Goal: Find specific page/section: Find specific page/section

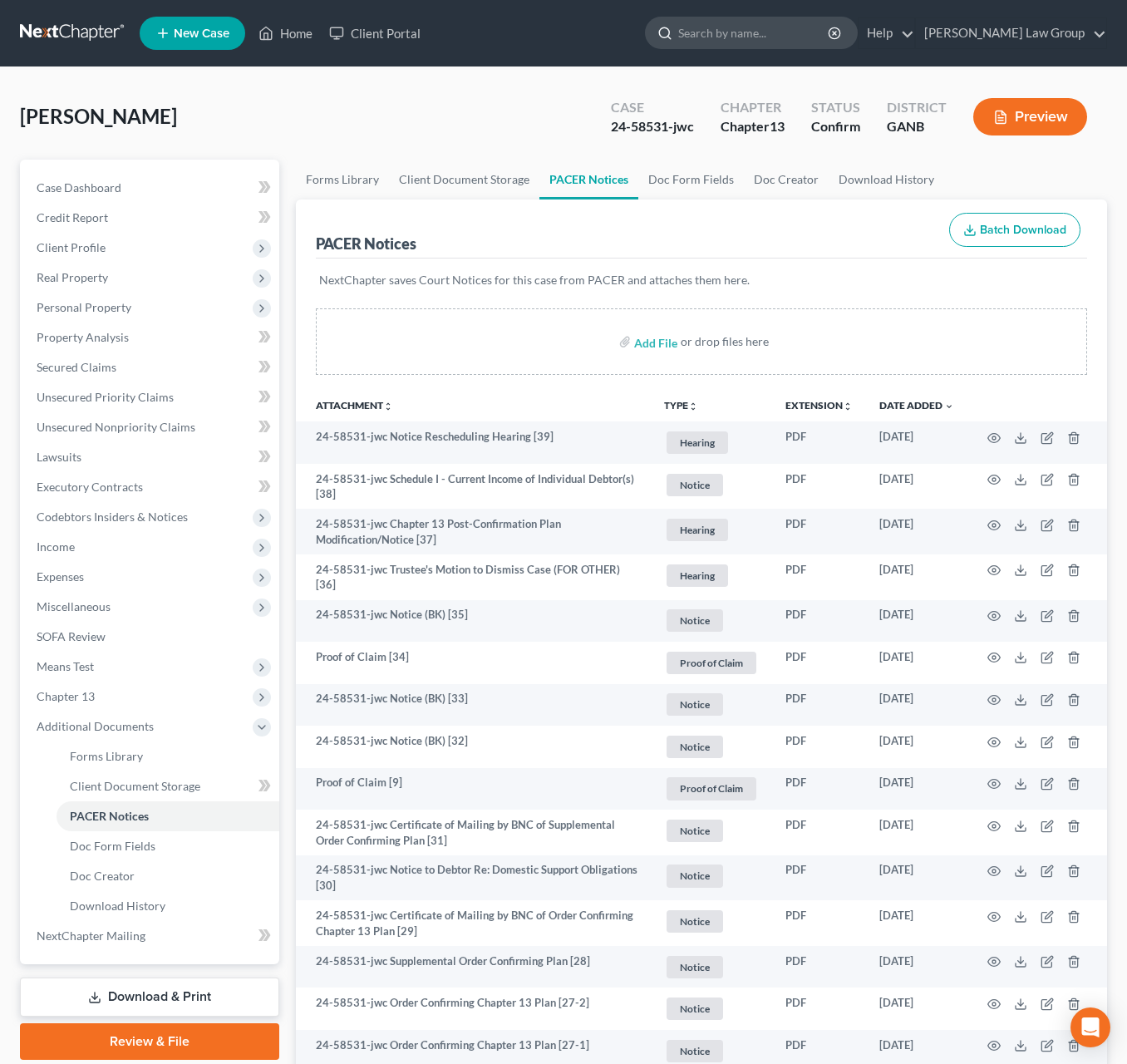
click at [773, 34] on input "search" at bounding box center [754, 33] width 152 height 31
type input "[PERSON_NAME]"
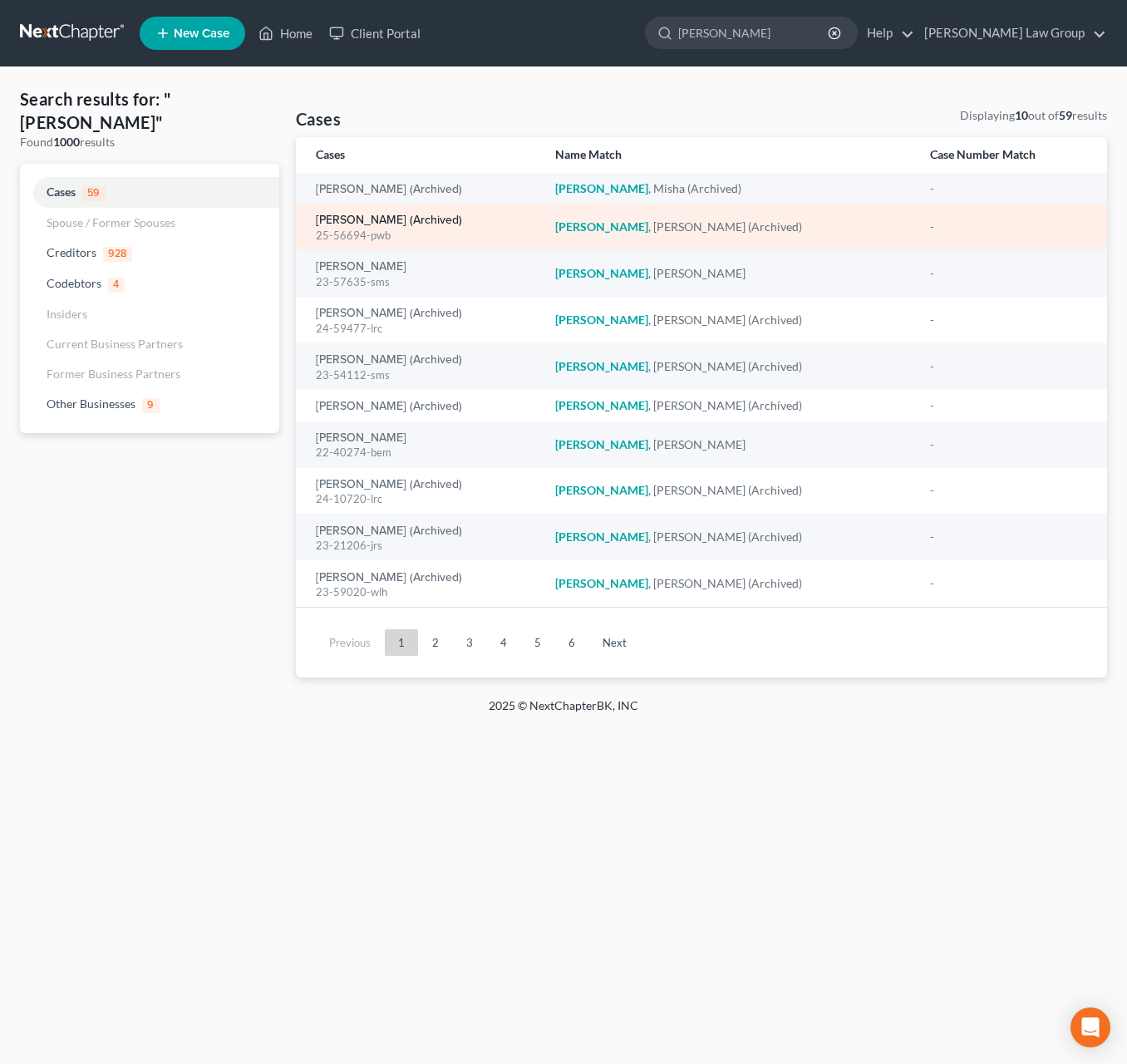
click at [386, 224] on link "[PERSON_NAME] (Archived)" at bounding box center [389, 220] width 146 height 11
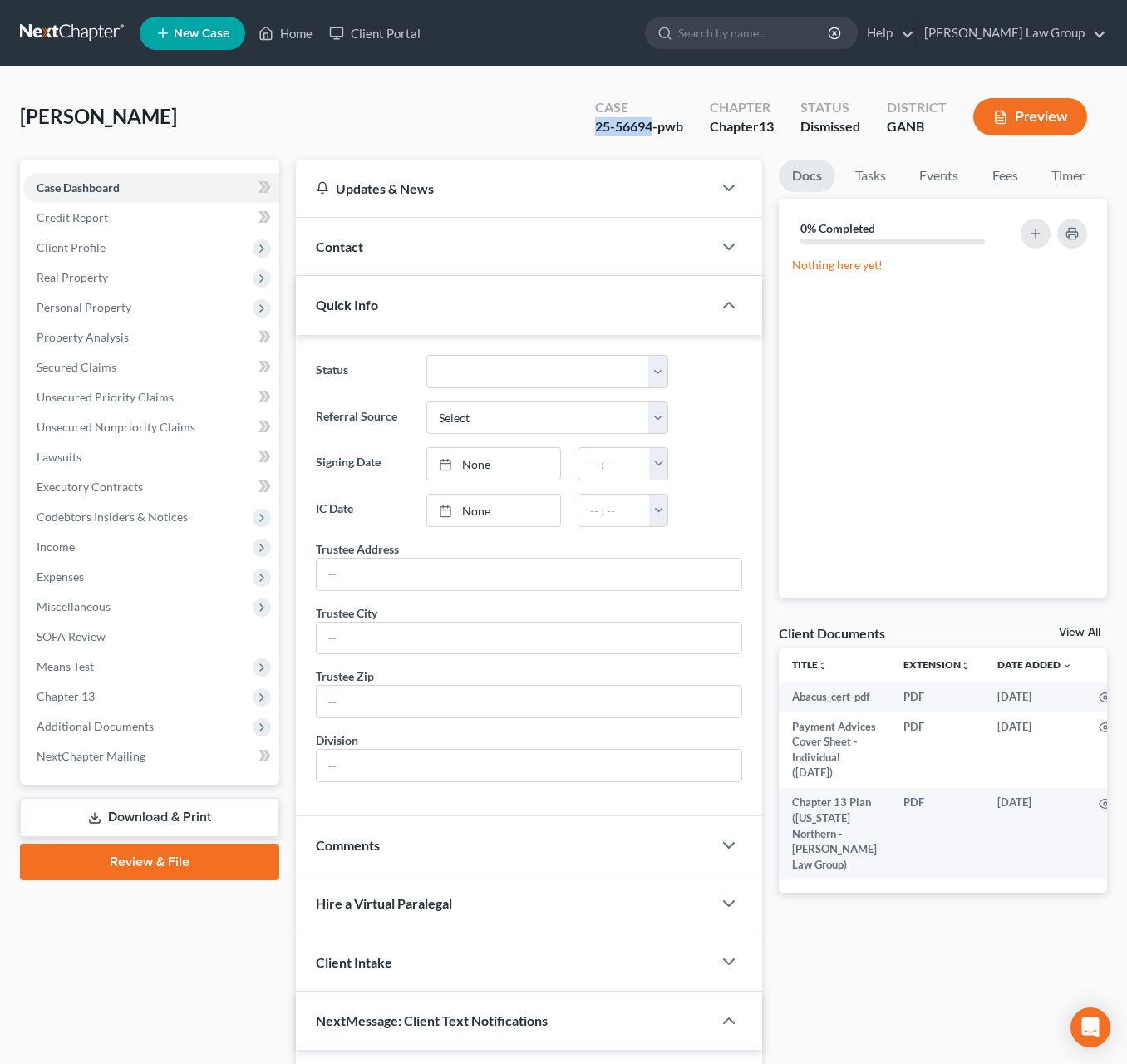
drag, startPoint x: 651, startPoint y: 132, endPoint x: 581, endPoint y: 135, distance: 70.1
click at [582, 135] on div "Case 25-56694-pwb" at bounding box center [639, 119] width 114 height 49
copy div "25-56694"
drag, startPoint x: 92, startPoint y: 245, endPoint x: 105, endPoint y: 248, distance: 13.3
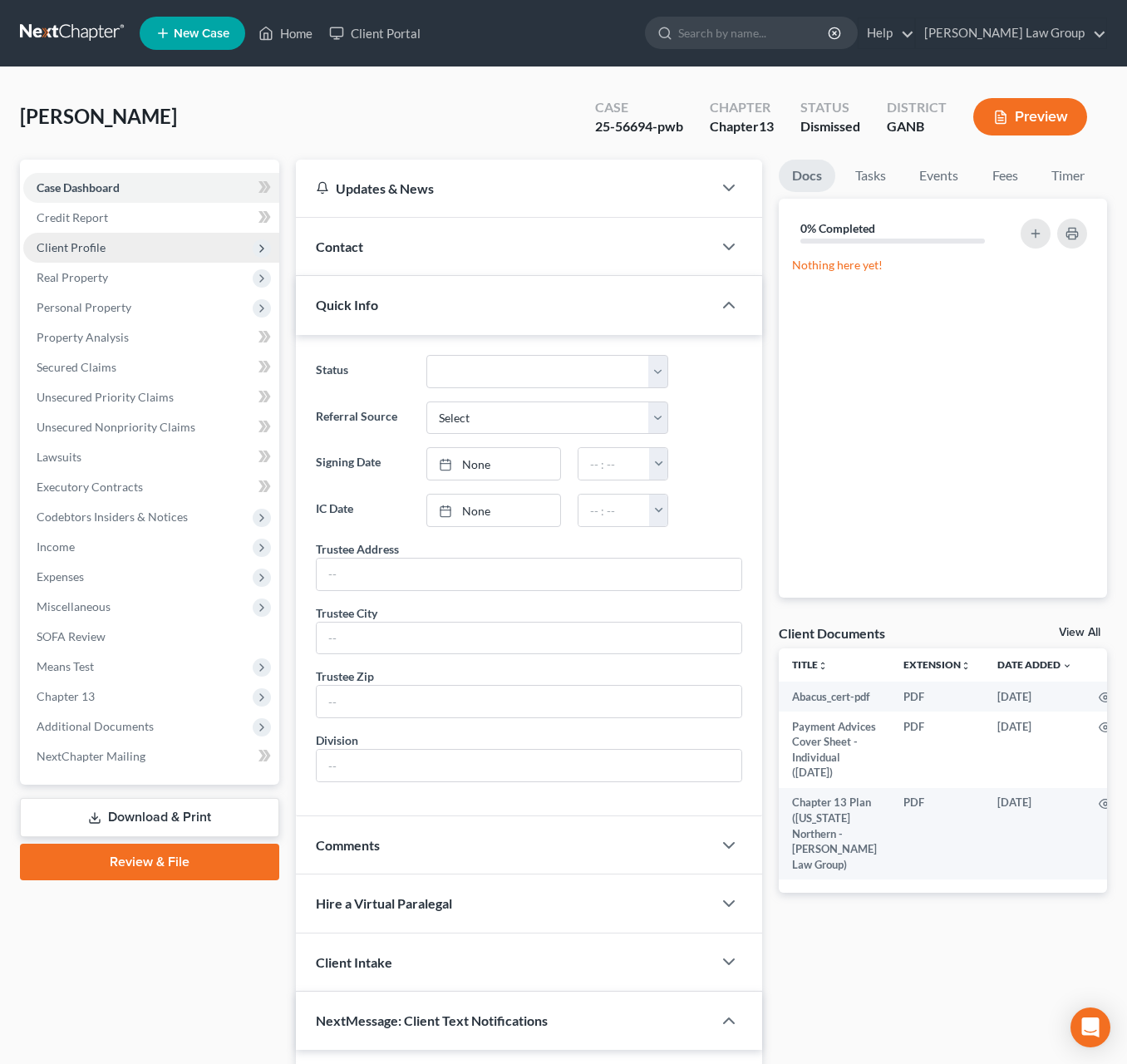
click at [92, 247] on span "Client Profile" at bounding box center [71, 248] width 69 height 14
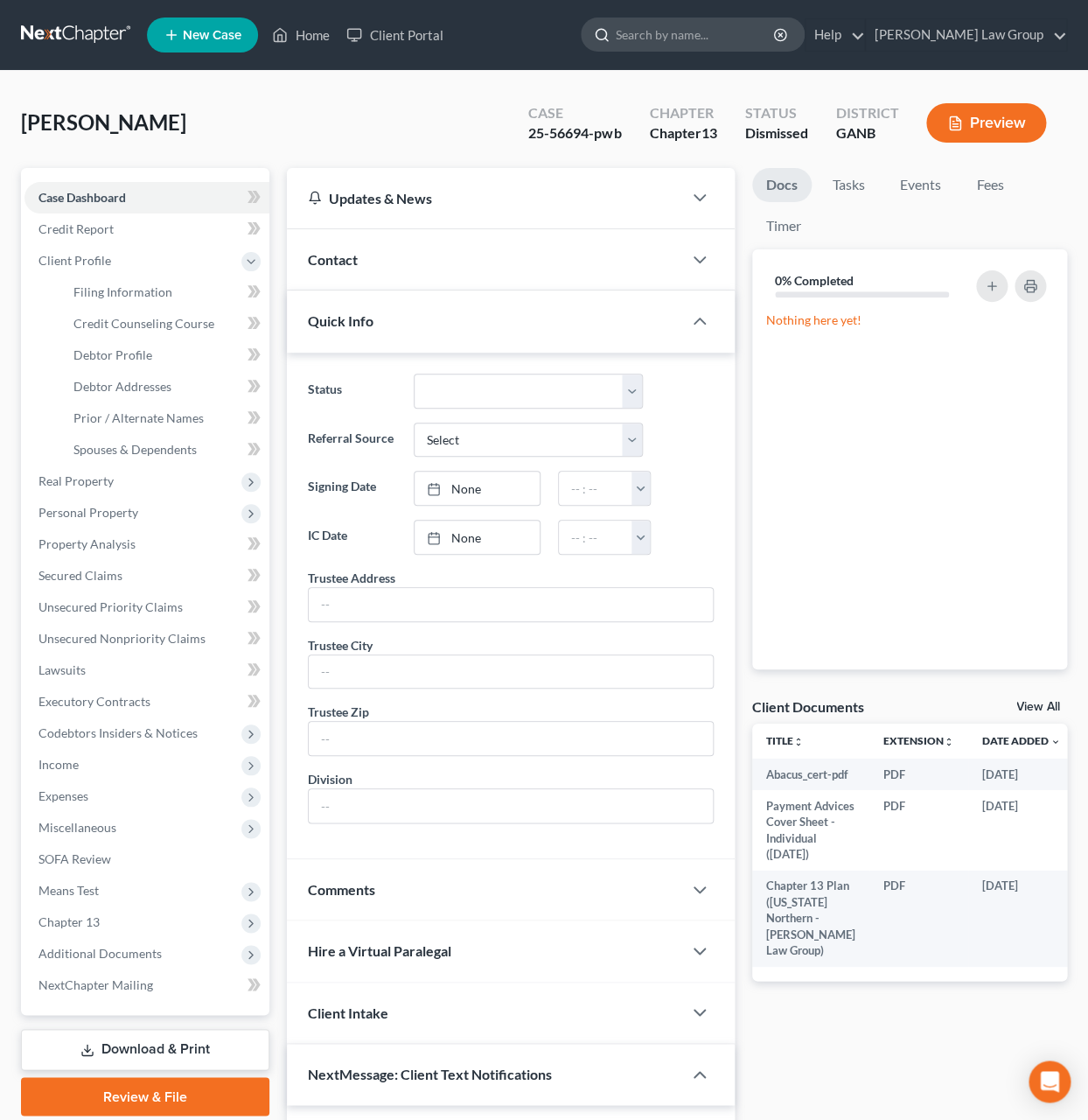
click at [776, 23] on input "search" at bounding box center [696, 34] width 160 height 32
type input "53141"
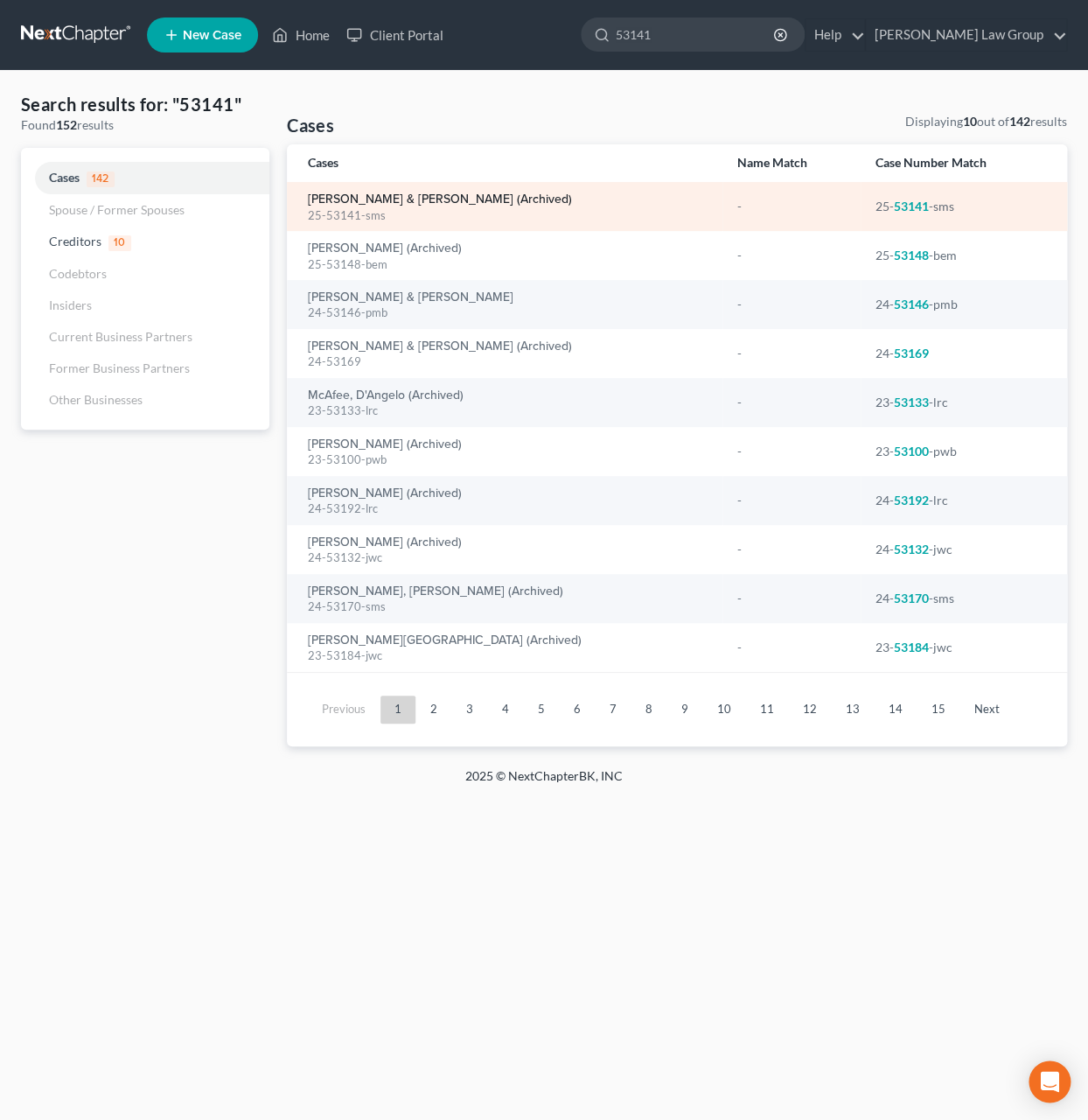
click at [374, 205] on link "[PERSON_NAME] & [PERSON_NAME] (Archived)" at bounding box center [439, 199] width 264 height 12
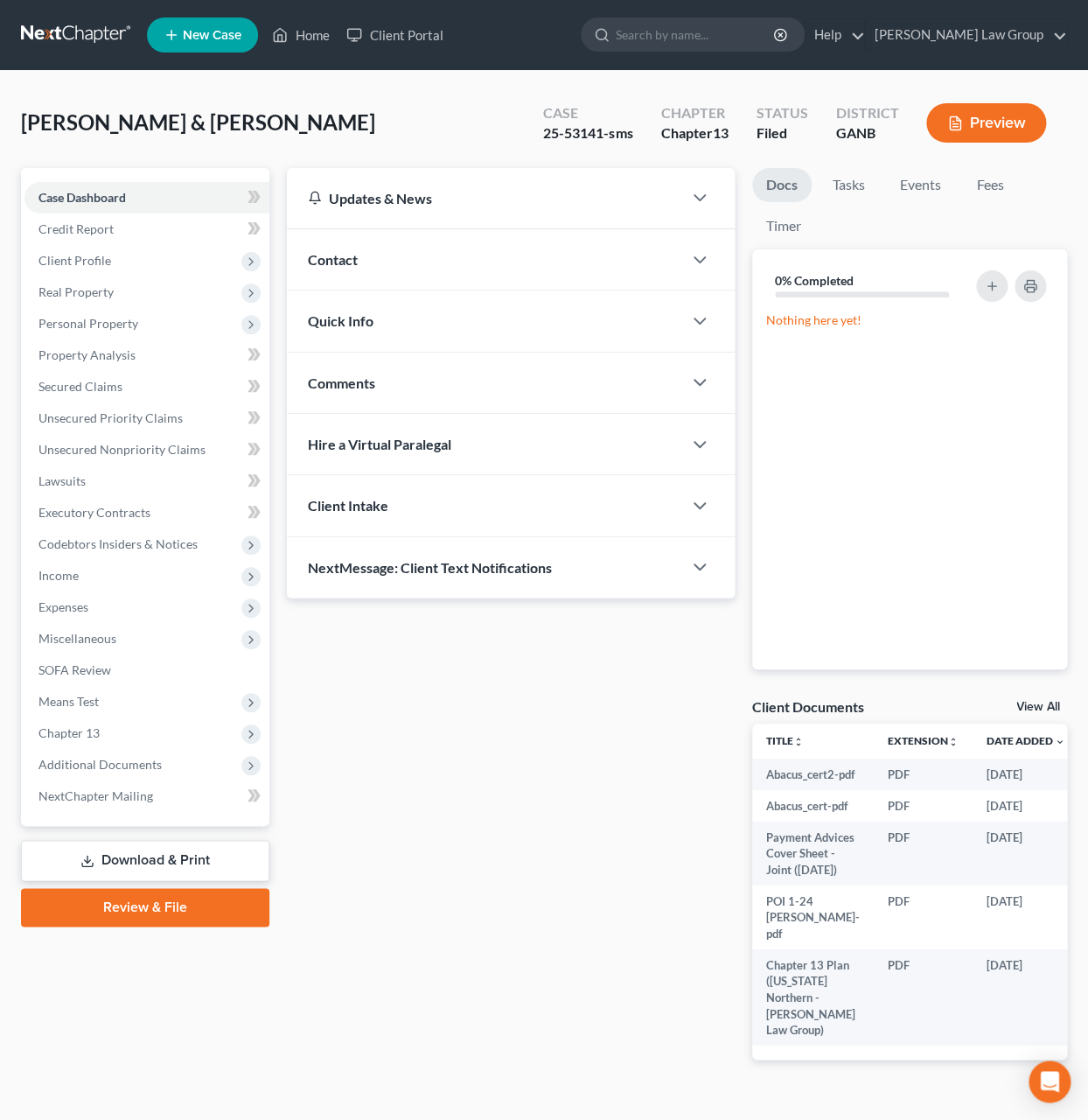
drag, startPoint x: 147, startPoint y: 772, endPoint x: 160, endPoint y: 788, distance: 20.6
click at [147, 772] on span "Additional Documents" at bounding box center [146, 765] width 245 height 32
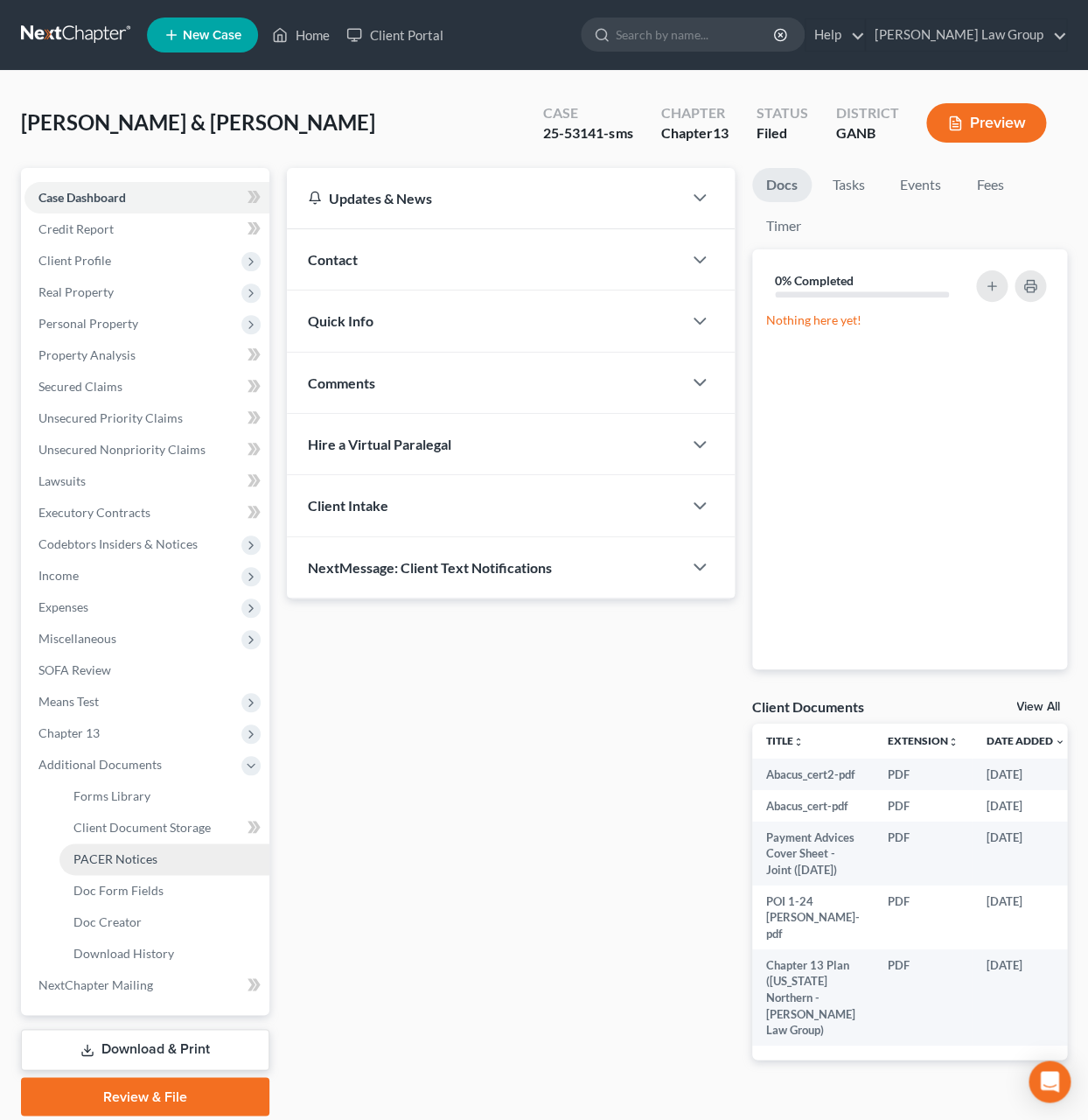
click at [179, 869] on link "PACER Notices" at bounding box center [164, 859] width 210 height 32
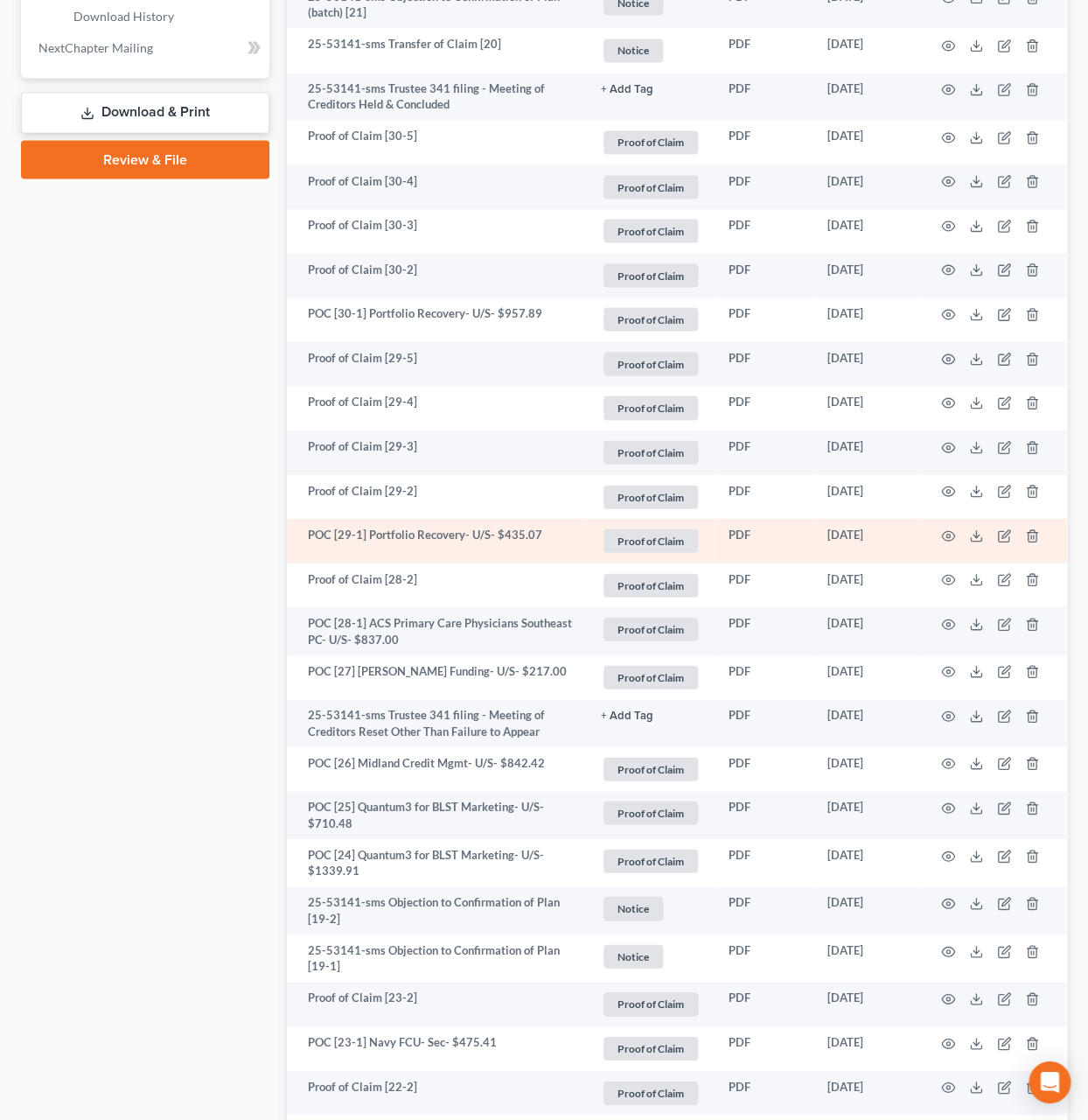
scroll to position [953, 0]
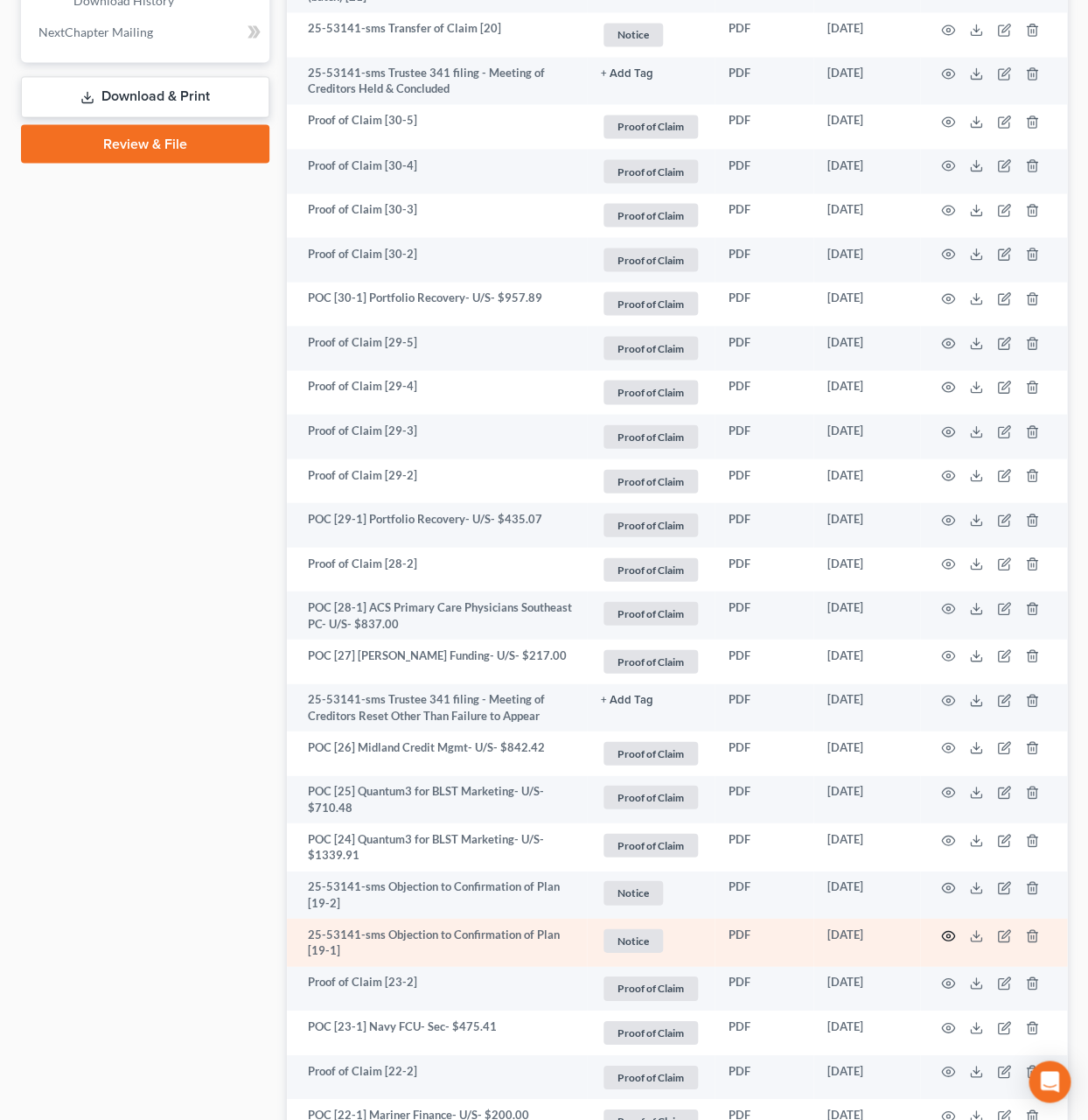
click at [946, 936] on circle "button" at bounding box center [948, 935] width 4 height 4
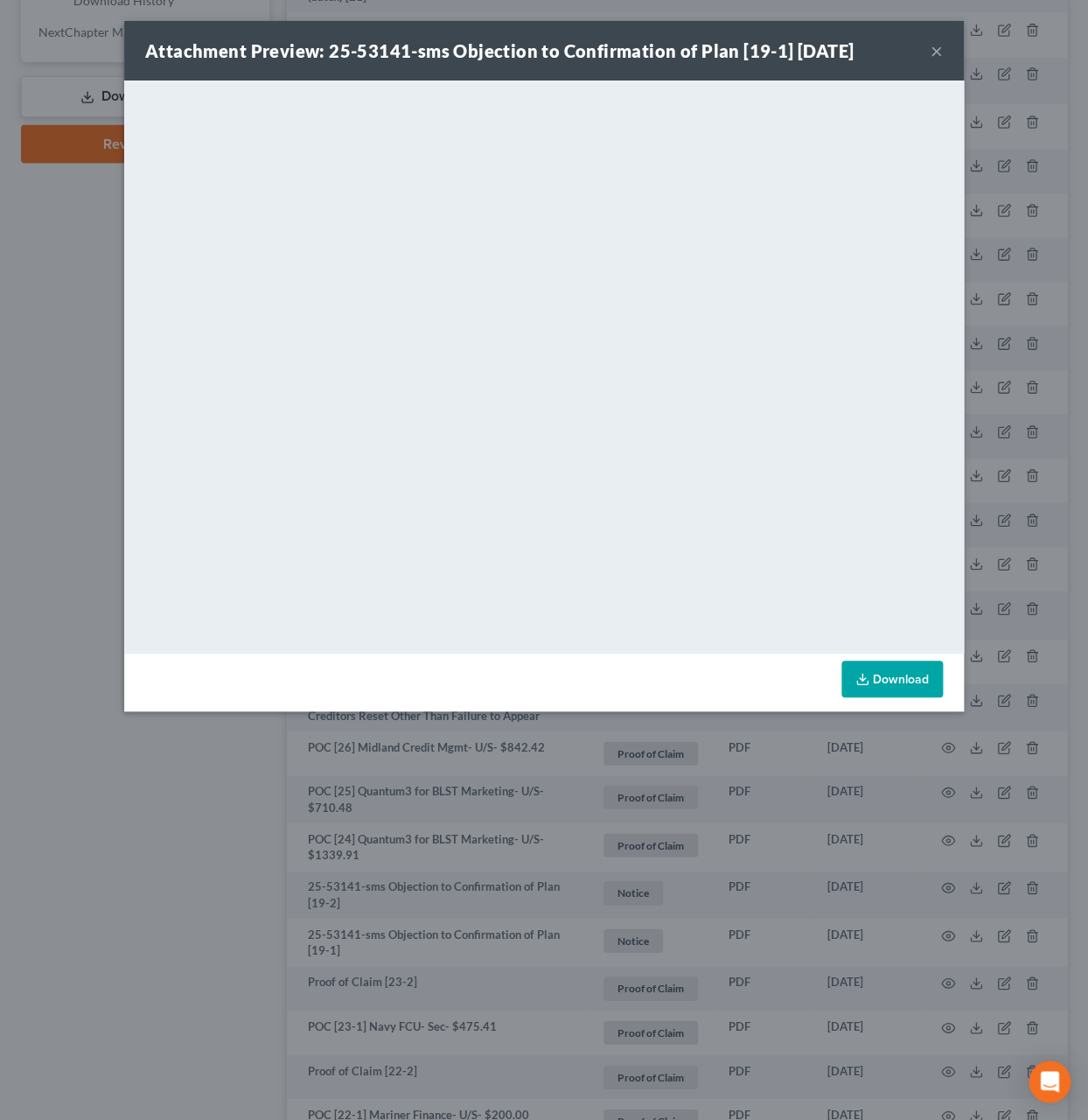
drag, startPoint x: 936, startPoint y: 53, endPoint x: 883, endPoint y: 82, distance: 60.4
click at [936, 53] on button "×" at bounding box center [936, 50] width 12 height 21
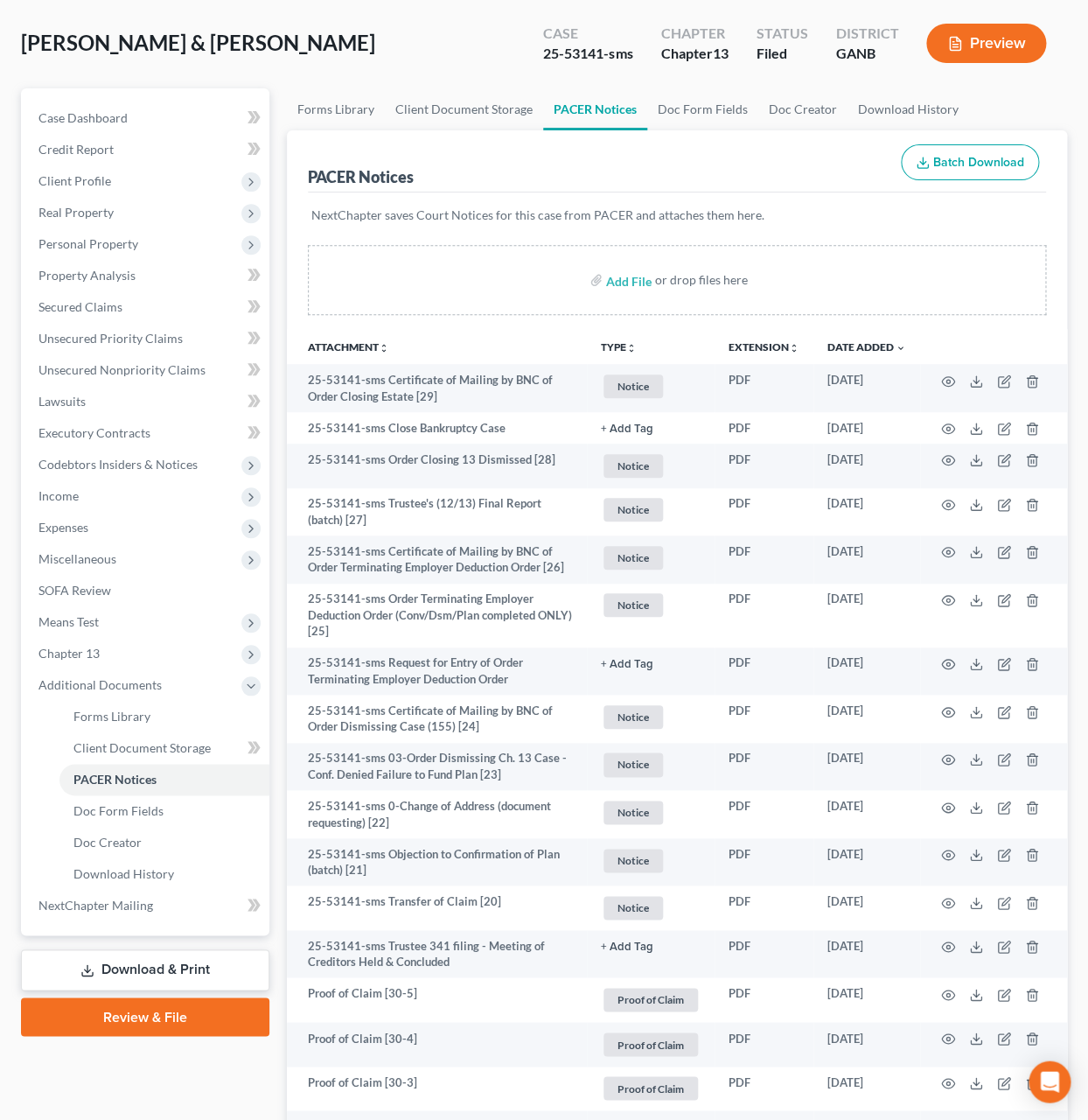
scroll to position [43, 0]
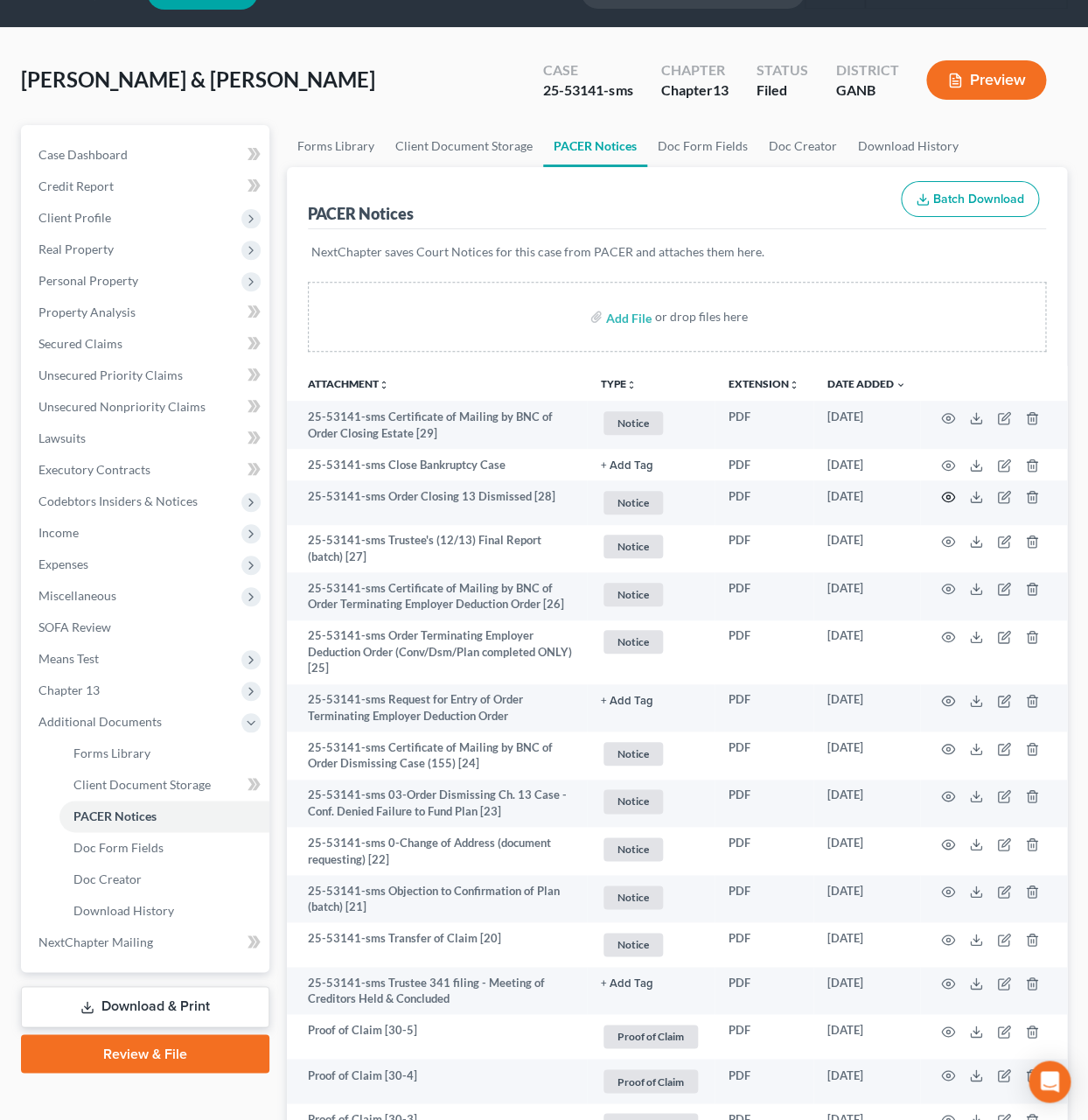
click at [947, 498] on icon "button" at bounding box center [948, 497] width 14 height 14
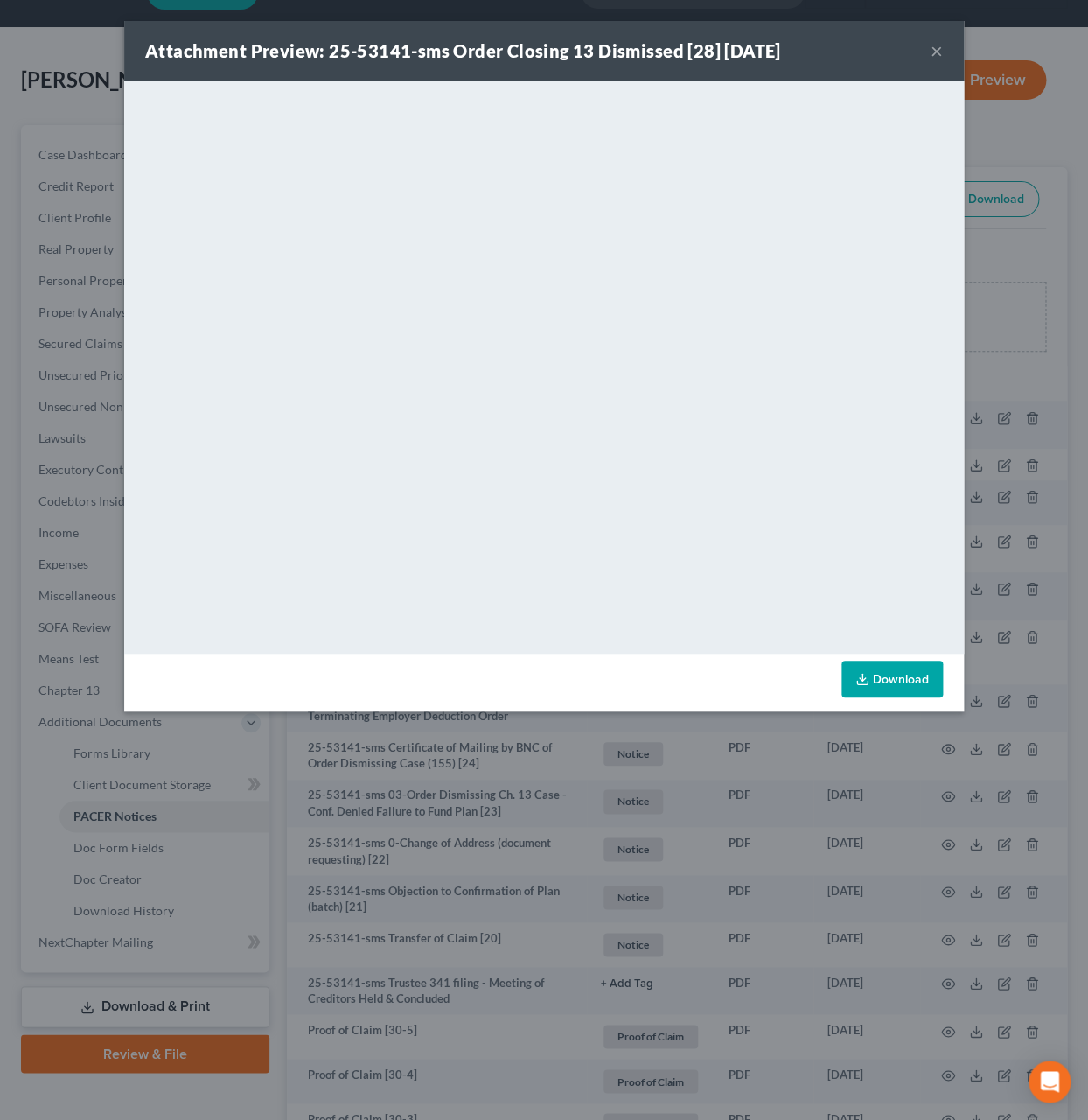
click at [931, 57] on button "×" at bounding box center [936, 50] width 12 height 21
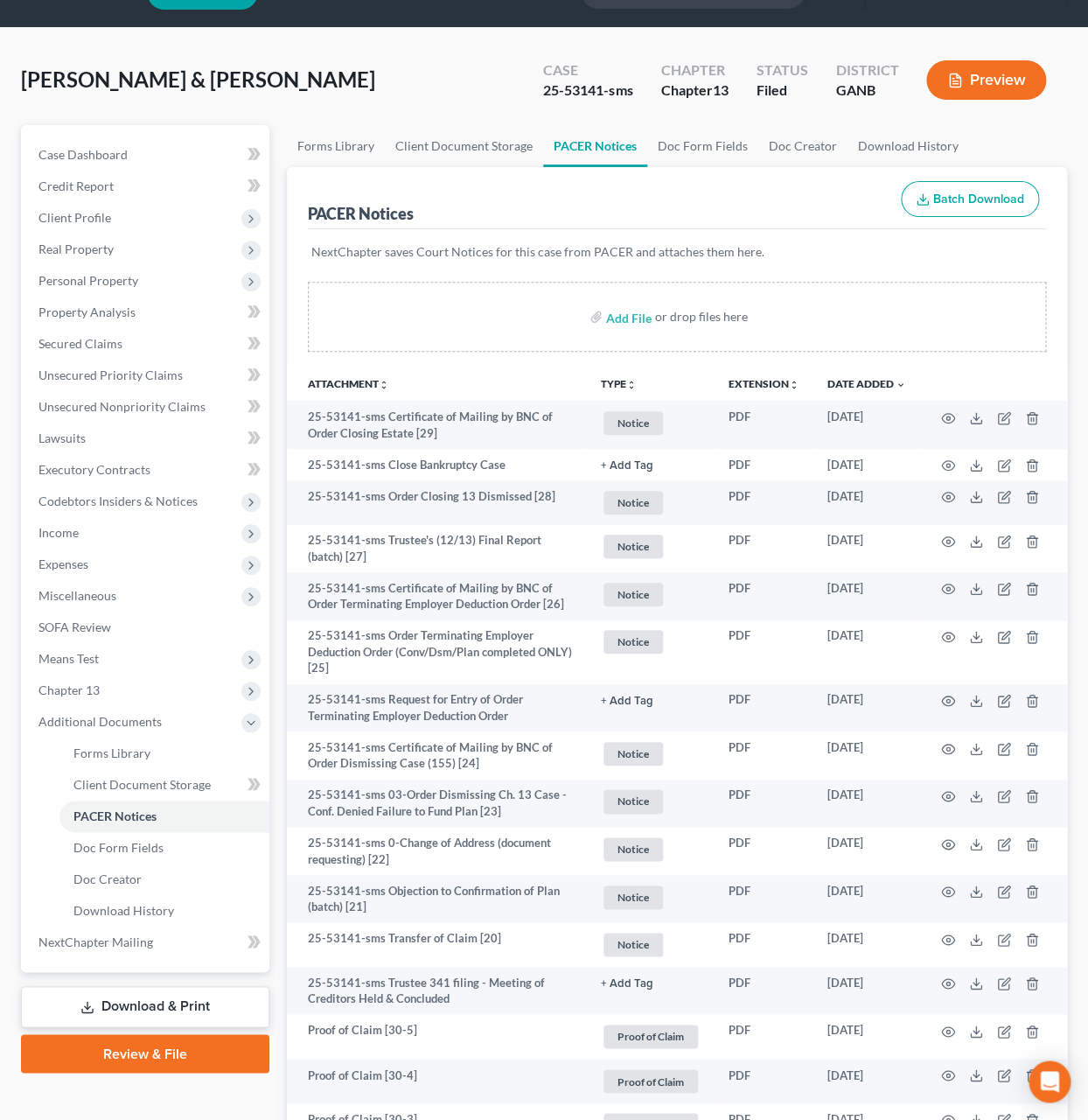
scroll to position [0, 0]
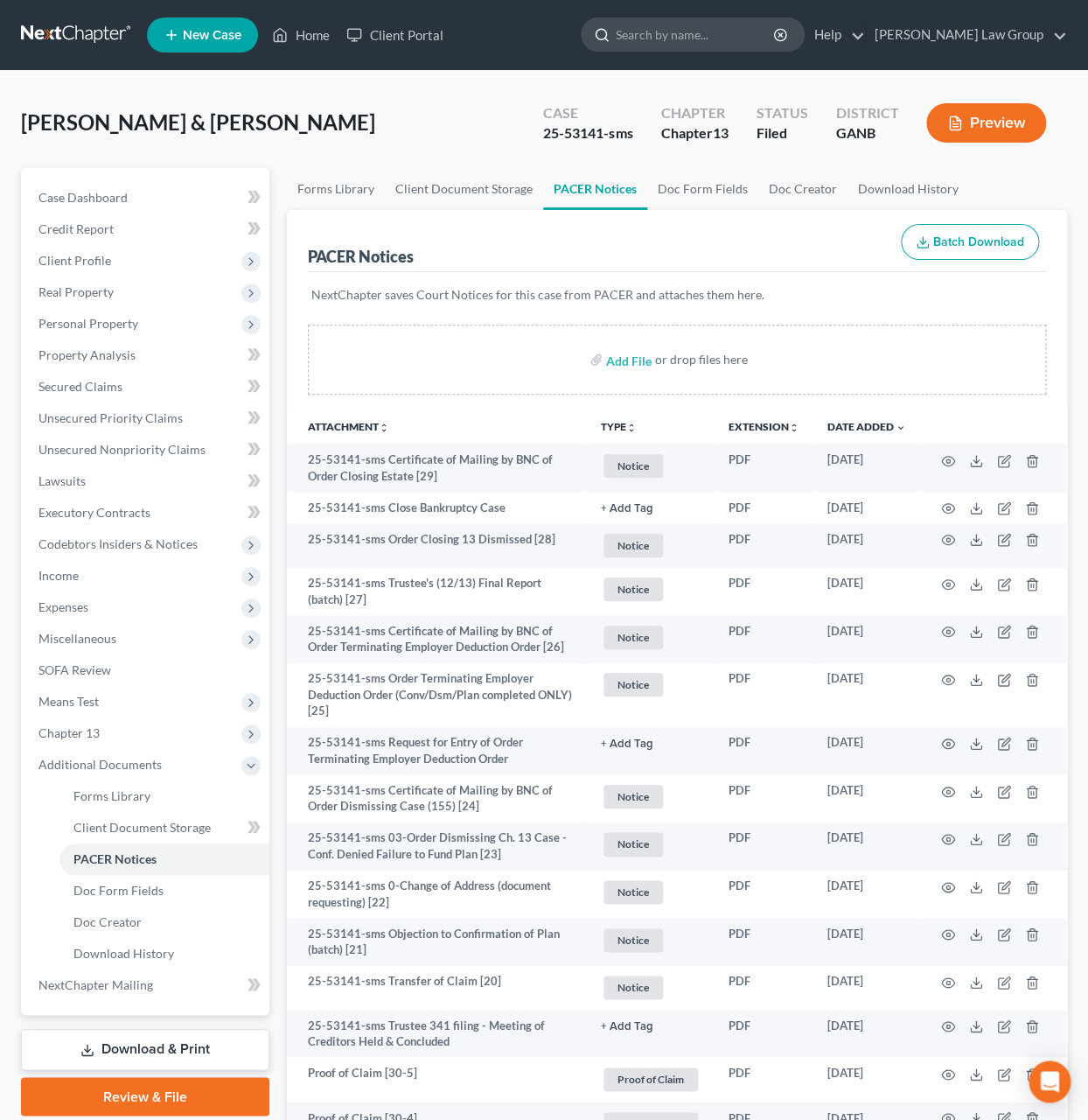
click at [732, 33] on input "search" at bounding box center [696, 34] width 160 height 32
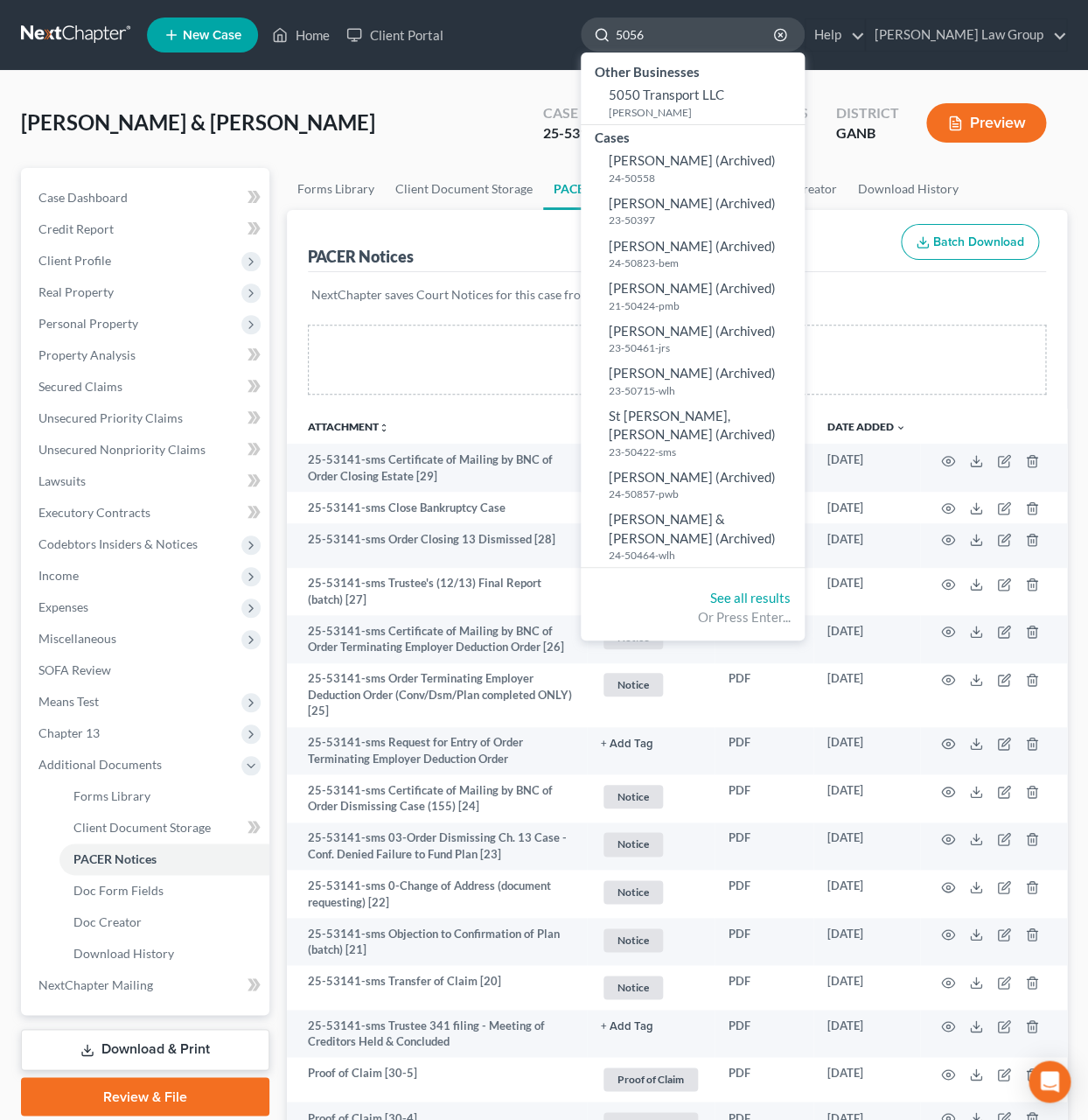
type input "50565"
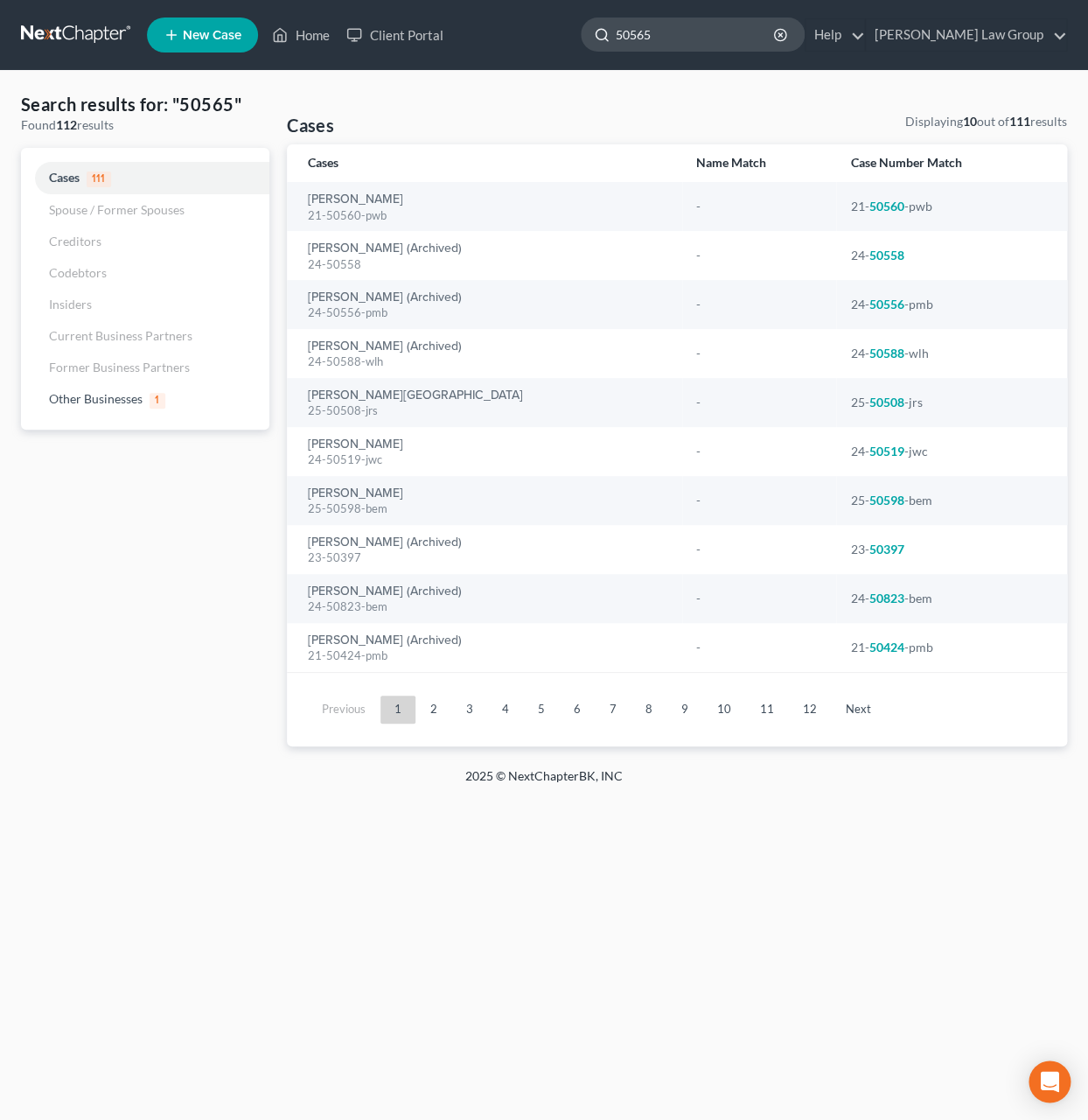
click at [734, 37] on input "50565" at bounding box center [696, 34] width 160 height 32
drag, startPoint x: 734, startPoint y: 37, endPoint x: 662, endPoint y: 36, distance: 72.0
click at [662, 36] on input "50565" at bounding box center [696, 34] width 160 height 32
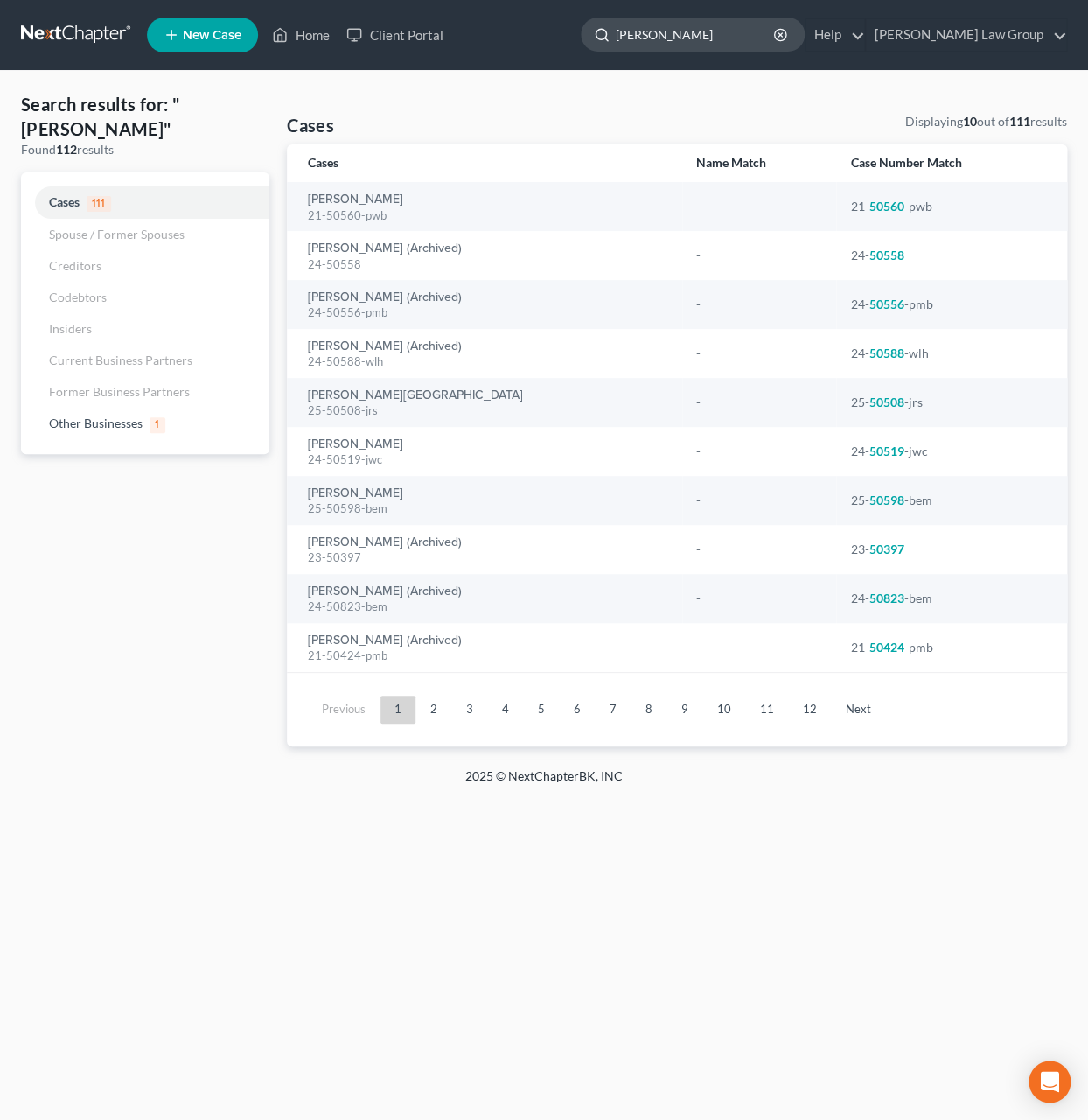
type input "[PERSON_NAME]"
